Goal: Information Seeking & Learning: Learn about a topic

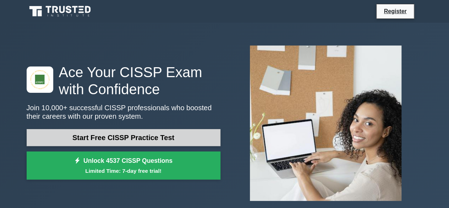
click at [141, 136] on link "Start Free CISSP Practice Test" at bounding box center [124, 137] width 194 height 17
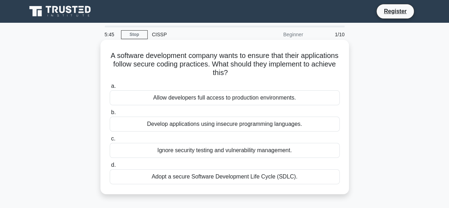
click at [194, 179] on div "Adopt a secure Software Development Life Cycle (SDLC)." at bounding box center [225, 176] width 230 height 15
click at [110, 167] on input "d. Adopt a secure Software Development Life Cycle (SDLC)." at bounding box center [110, 165] width 0 height 5
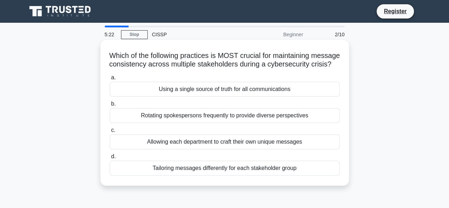
click at [215, 97] on div "Using a single source of truth for all communications" at bounding box center [225, 89] width 230 height 15
click at [110, 80] on input "a. Using a single source of truth for all communications" at bounding box center [110, 77] width 0 height 5
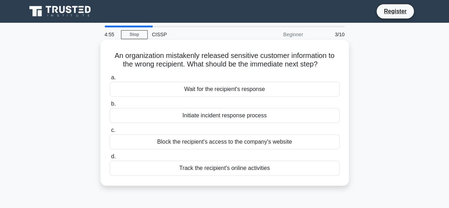
click at [232, 117] on div "Initiate incident response process" at bounding box center [225, 115] width 230 height 15
click at [110, 106] on input "b. Initiate incident response process" at bounding box center [110, 104] width 0 height 5
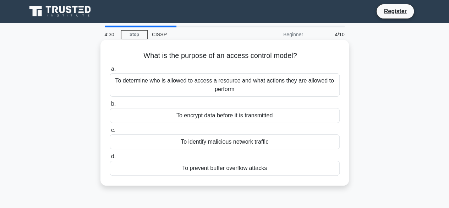
click at [276, 86] on div "To determine who is allowed to access a resource and what actions they are allo…" at bounding box center [225, 84] width 230 height 23
click at [110, 71] on input "a. To determine who is allowed to access a resource and what actions they are a…" at bounding box center [110, 69] width 0 height 5
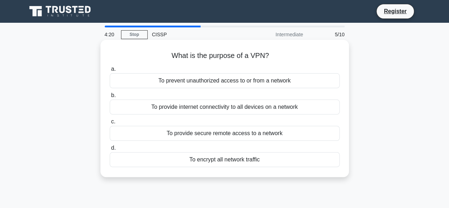
click at [234, 135] on div "To provide secure remote access to a network" at bounding box center [225, 133] width 230 height 15
click at [110, 124] on input "c. To provide secure remote access to a network" at bounding box center [110, 121] width 0 height 5
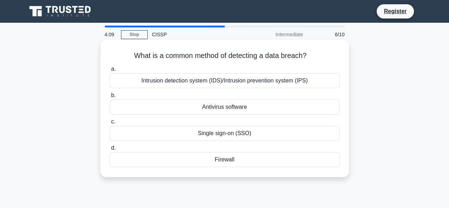
click at [249, 83] on div "Intrusion detection system (IDS)/Intrusion prevention system (IPS)" at bounding box center [225, 80] width 230 height 15
click at [110, 71] on input "a. Intrusion detection system (IDS)/Intrusion prevention system (IPS)" at bounding box center [110, 69] width 0 height 5
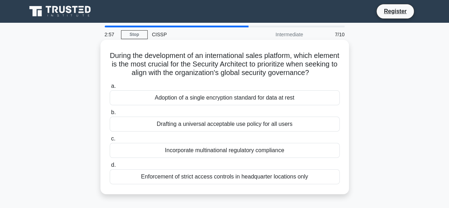
click at [228, 152] on div "Incorporate multinational regulatory compliance" at bounding box center [225, 150] width 230 height 15
click at [110, 141] on input "c. Incorporate multinational regulatory compliance" at bounding box center [110, 138] width 0 height 5
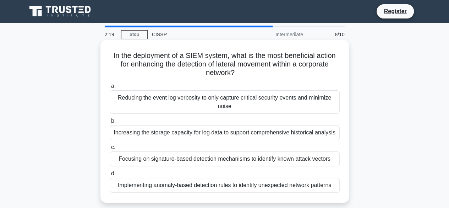
click at [186, 185] on div "Implementing anomaly-based detection rules to identify unexpected network patte…" at bounding box center [225, 185] width 230 height 15
click at [110, 176] on input "d. Implementing anomaly-based detection rules to identify unexpected network pa…" at bounding box center [110, 173] width 0 height 5
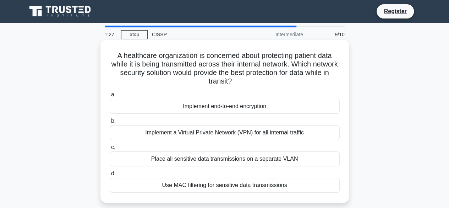
click at [208, 163] on div "Place all sensitive data transmissions on a separate VLAN" at bounding box center [225, 158] width 230 height 15
click at [110, 149] on input "c. Place all sensitive data transmissions on a separate VLAN" at bounding box center [110, 147] width 0 height 5
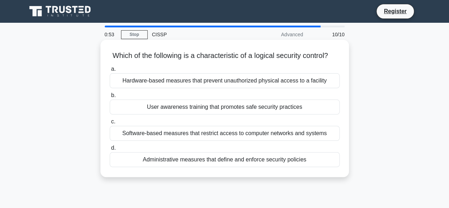
click at [171, 141] on div "Software-based measures that restrict access to computer networks and systems" at bounding box center [225, 133] width 230 height 15
click at [110, 124] on input "c. Software-based measures that restrict access to computer networks and systems" at bounding box center [110, 121] width 0 height 5
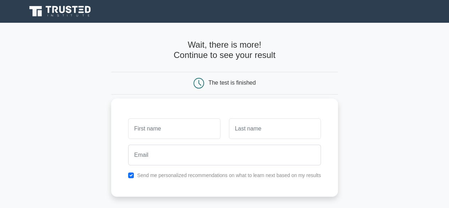
click at [184, 130] on input "text" at bounding box center [174, 128] width 92 height 21
type input "kul"
click at [258, 129] on input "text" at bounding box center [275, 128] width 92 height 21
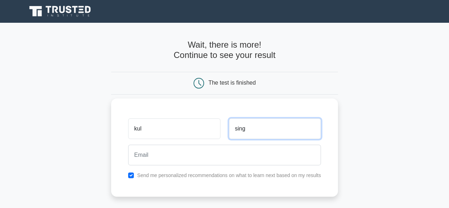
type input "sing"
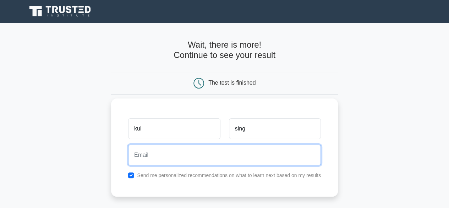
click at [159, 157] on input "email" at bounding box center [224, 154] width 193 height 21
type input "sh.kulwinder.singh@gmail.com"
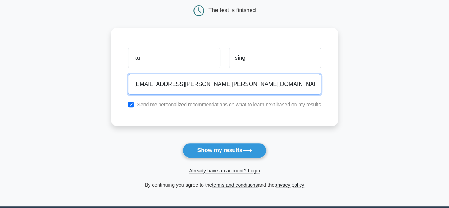
scroll to position [76, 0]
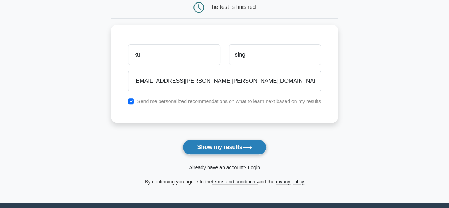
click at [234, 147] on button "Show my results" at bounding box center [224, 147] width 84 height 15
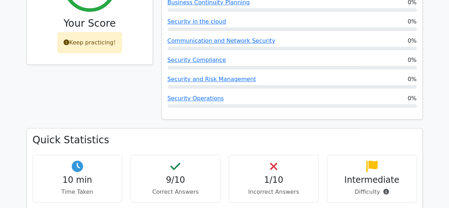
scroll to position [356, 0]
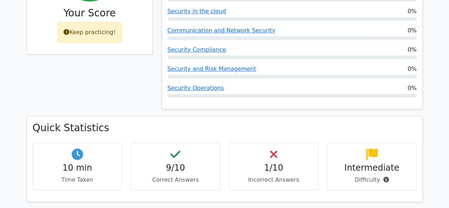
click at [78, 163] on h4 "10 min" at bounding box center [78, 168] width 78 height 10
click at [197, 163] on h4 "9/10" at bounding box center [176, 168] width 78 height 10
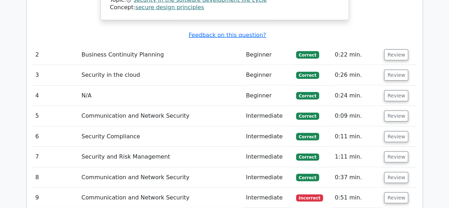
scroll to position [860, 0]
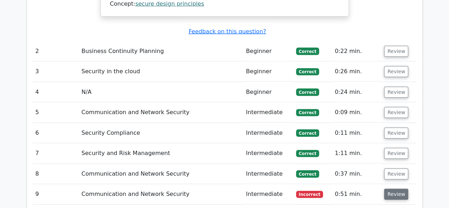
click at [397, 189] on button "Review" at bounding box center [396, 194] width 24 height 11
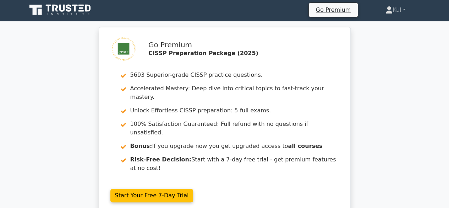
scroll to position [0, 0]
